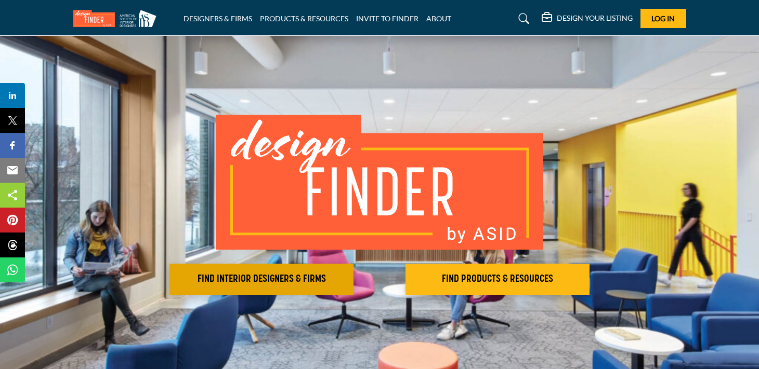
click at [271, 273] on h2 "FIND INTERIOR DESIGNERS & FIRMS" at bounding box center [262, 279] width 178 height 12
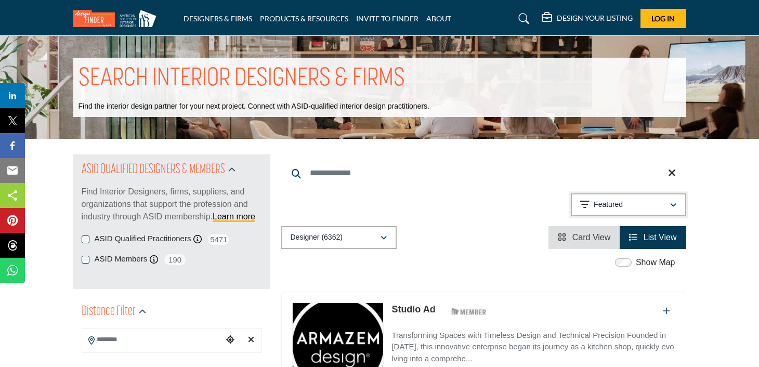
click at [587, 202] on icon "button" at bounding box center [584, 205] width 9 height 10
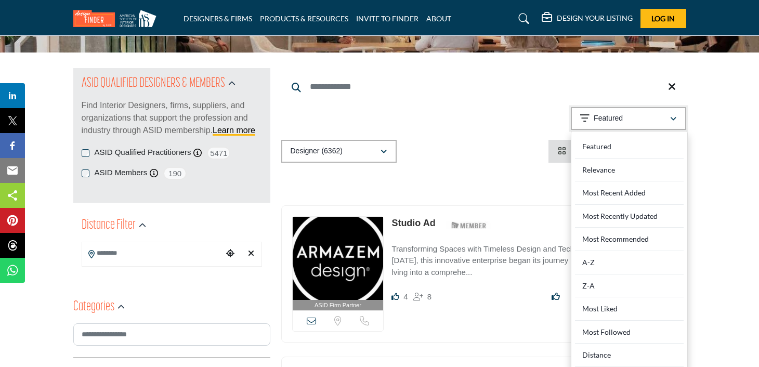
scroll to position [99, 0]
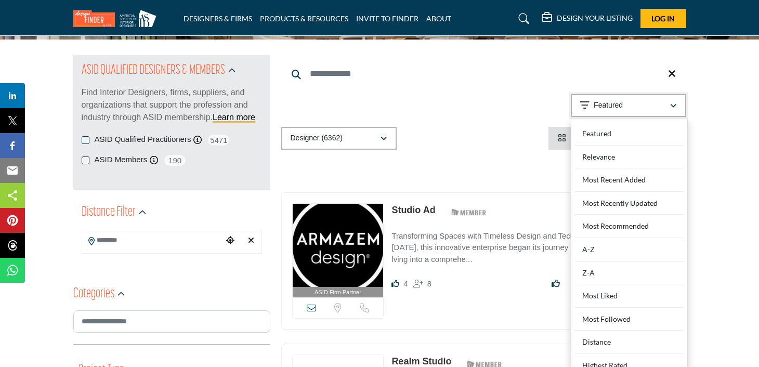
click at [585, 100] on icon "button" at bounding box center [584, 105] width 9 height 10
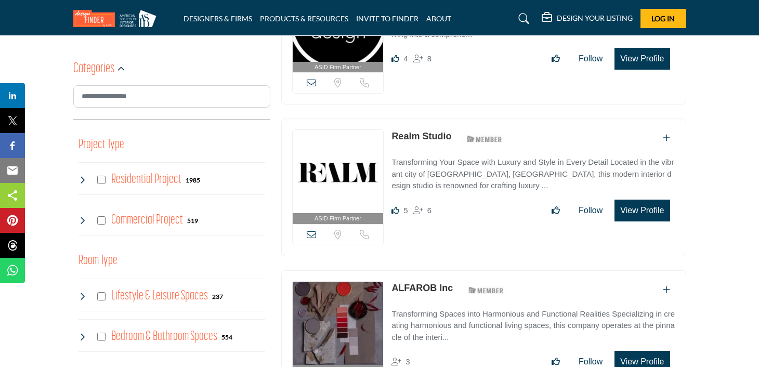
scroll to position [332, 0]
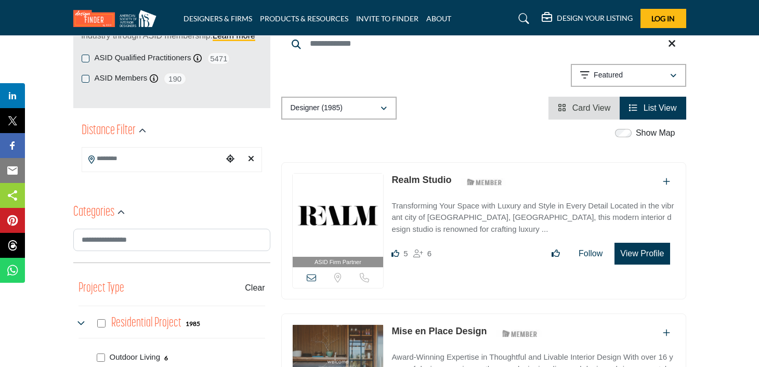
scroll to position [194, 0]
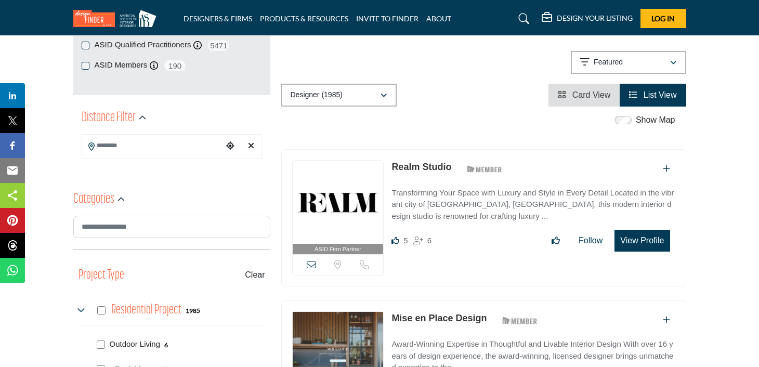
click at [225, 147] on div "Choose your current location" at bounding box center [230, 146] width 16 height 22
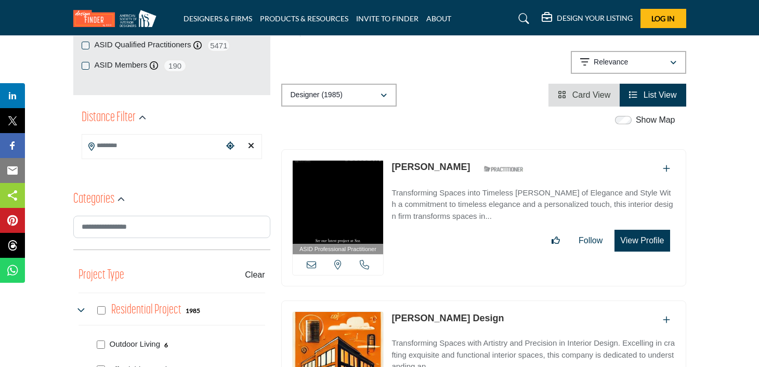
click at [102, 146] on input "Search Location" at bounding box center [152, 146] width 140 height 20
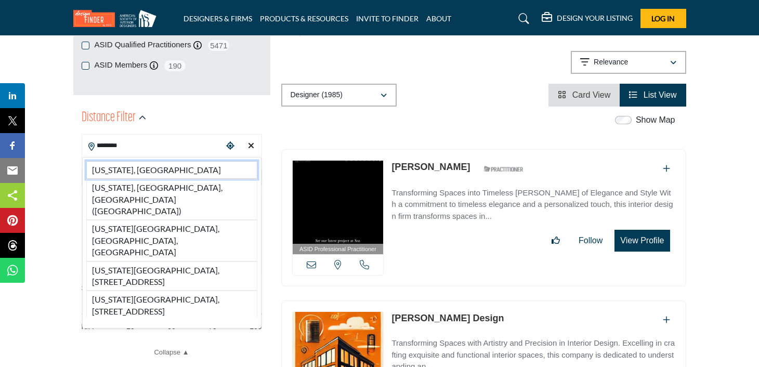
click at [156, 164] on li "Illinois, USA" at bounding box center [171, 170] width 171 height 18
type input "**********"
type input "***"
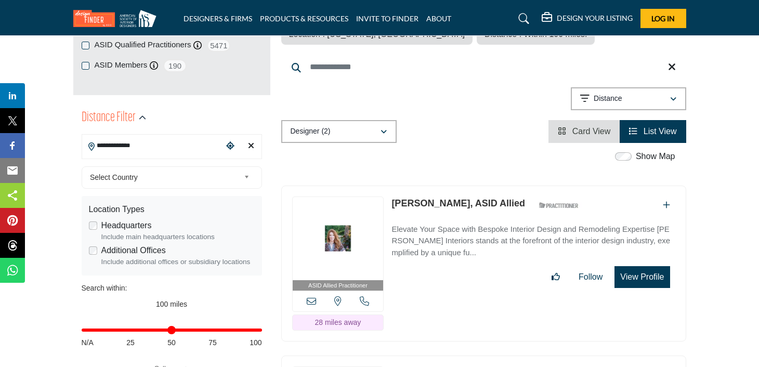
click at [176, 176] on span "Select Country" at bounding box center [165, 177] width 150 height 12
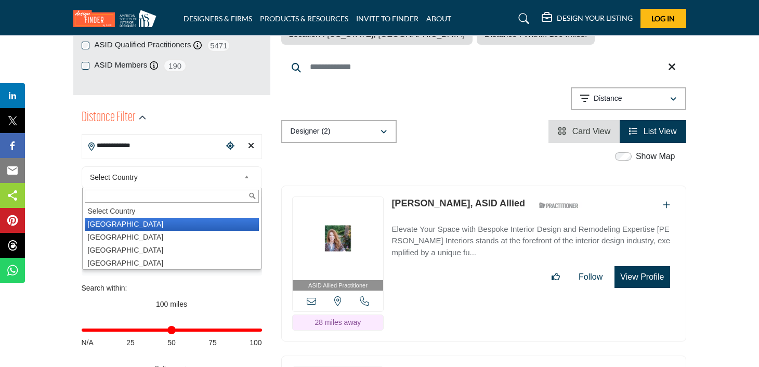
click at [140, 223] on li "United States" at bounding box center [172, 224] width 174 height 13
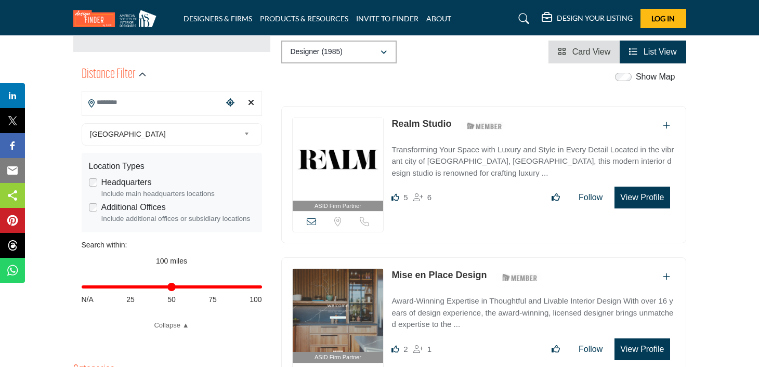
scroll to position [237, 1]
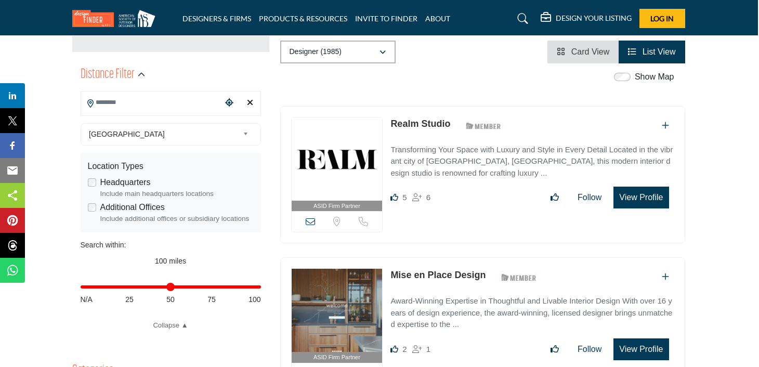
click at [141, 97] on input "Search Location" at bounding box center [151, 103] width 140 height 20
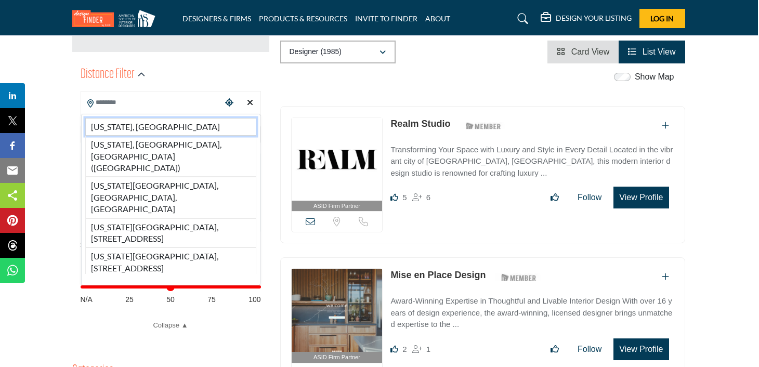
click at [122, 129] on li "Illinois, USA" at bounding box center [170, 127] width 171 height 18
type input "**********"
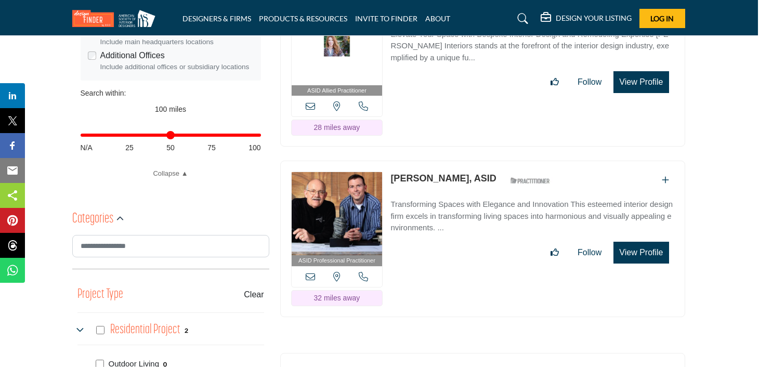
scroll to position [392, 1]
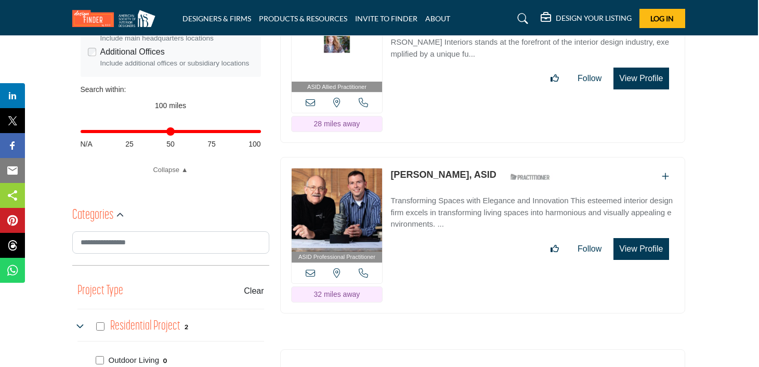
click at [405, 175] on link "Curt Mavis, ASID" at bounding box center [442, 174] width 105 height 10
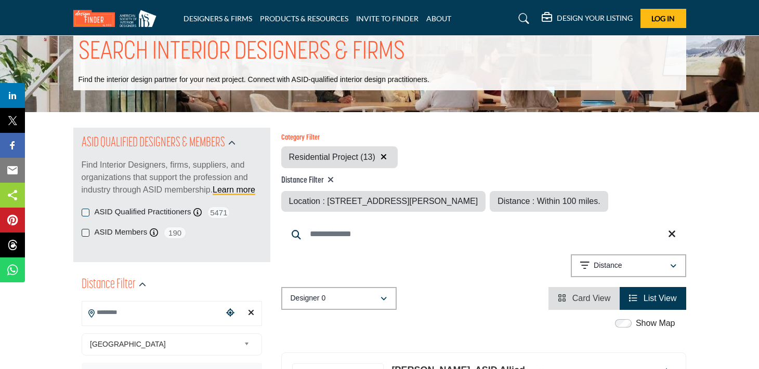
type input "**********"
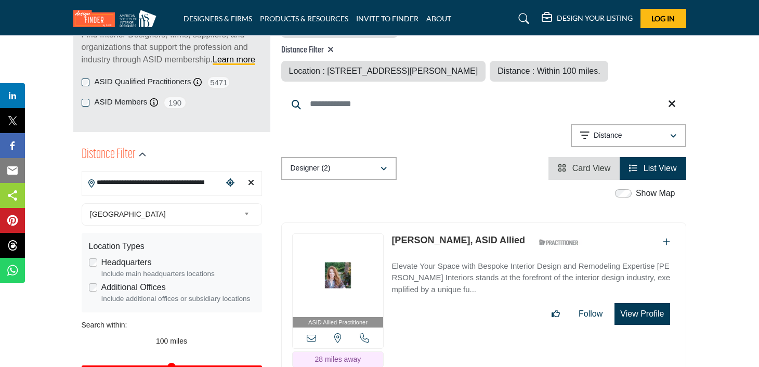
scroll to position [158, 0]
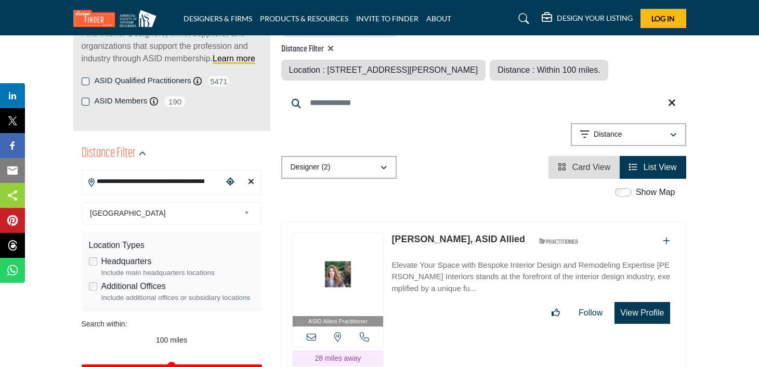
click at [252, 182] on icon "Clear search location" at bounding box center [251, 181] width 6 height 8
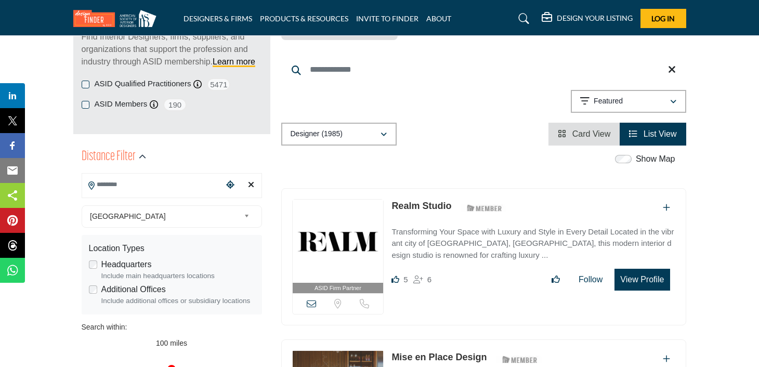
scroll to position [156, 0]
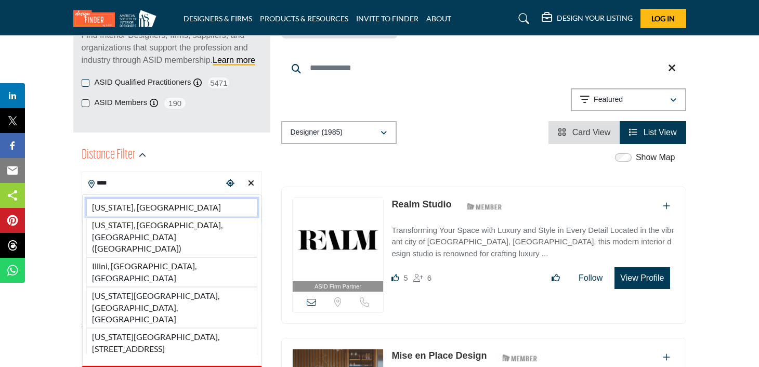
click at [145, 207] on li "Illinois, USA" at bounding box center [171, 208] width 171 height 18
type input "**********"
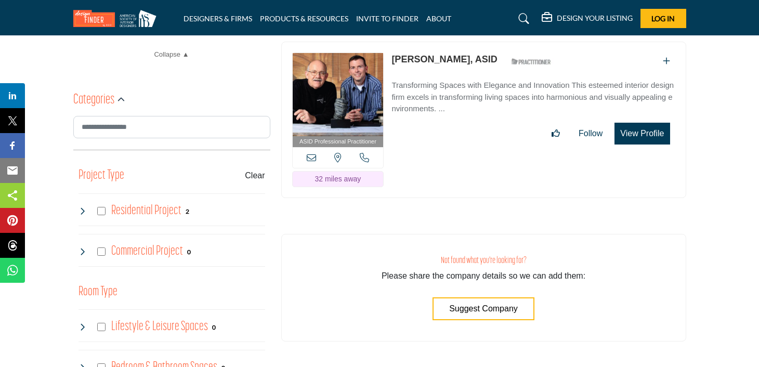
scroll to position [471, 0]
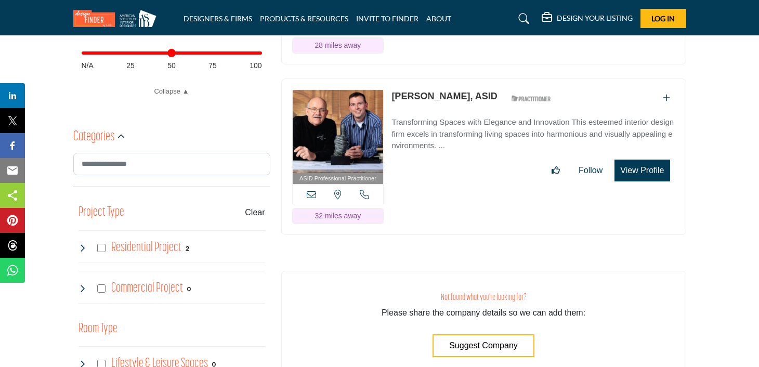
click at [84, 244] on icon at bounding box center [82, 248] width 8 height 8
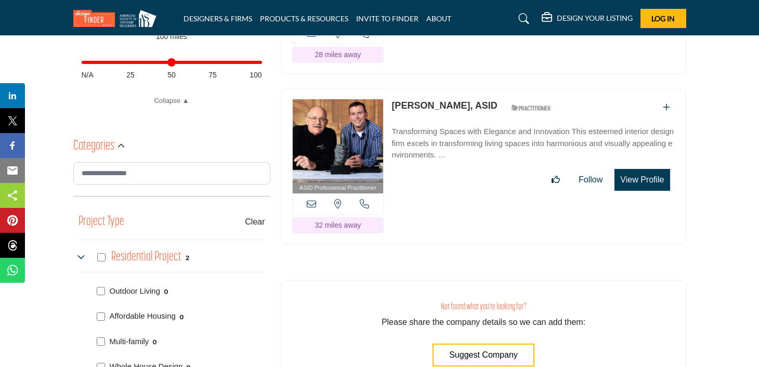
scroll to position [438, 0]
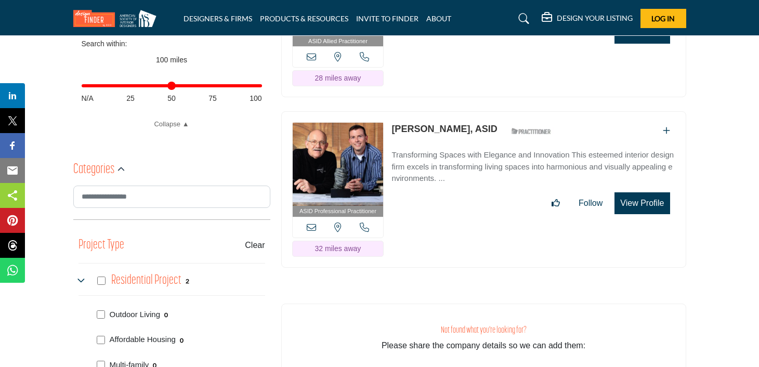
click at [81, 281] on icon at bounding box center [82, 280] width 8 height 8
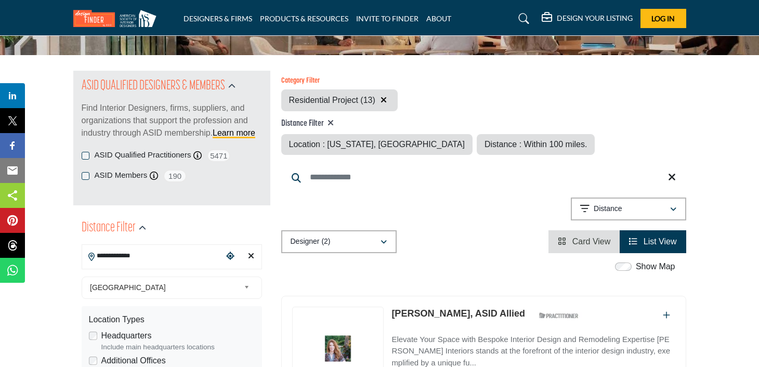
scroll to position [91, 0]
